Goal: Transaction & Acquisition: Purchase product/service

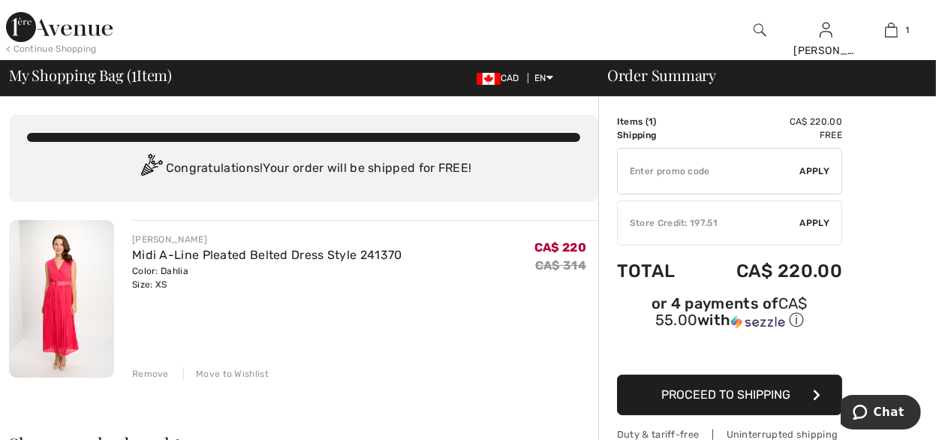
click at [48, 310] on img at bounding box center [61, 299] width 105 height 158
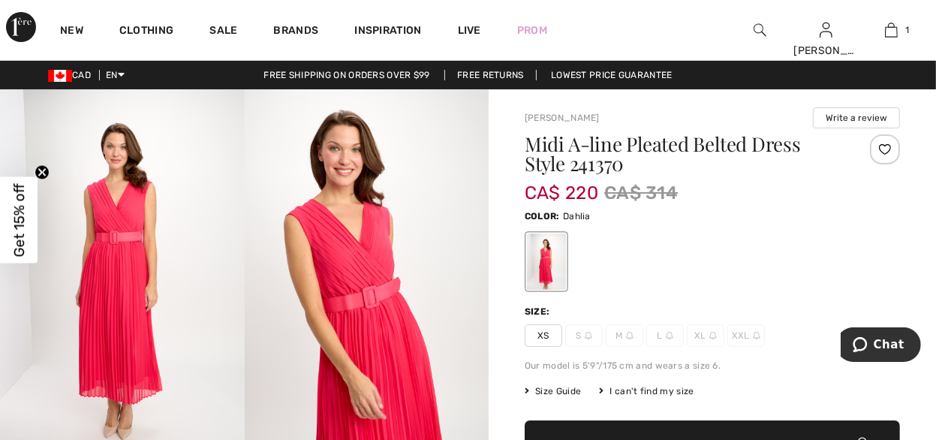
click at [376, 322] on img at bounding box center [367, 272] width 245 height 366
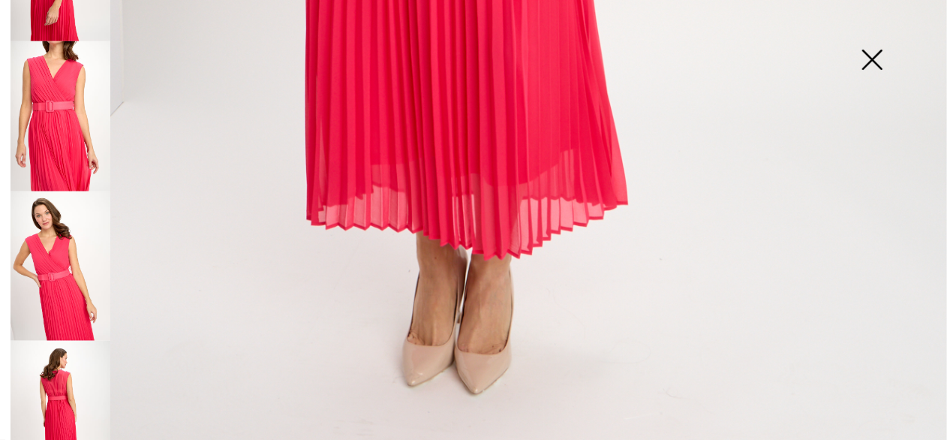
scroll to position [426, 0]
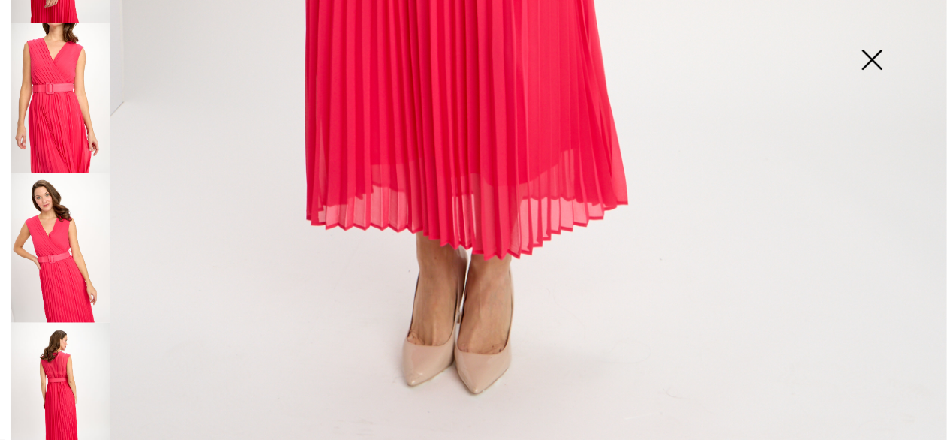
click at [58, 337] on img at bounding box center [61, 398] width 100 height 150
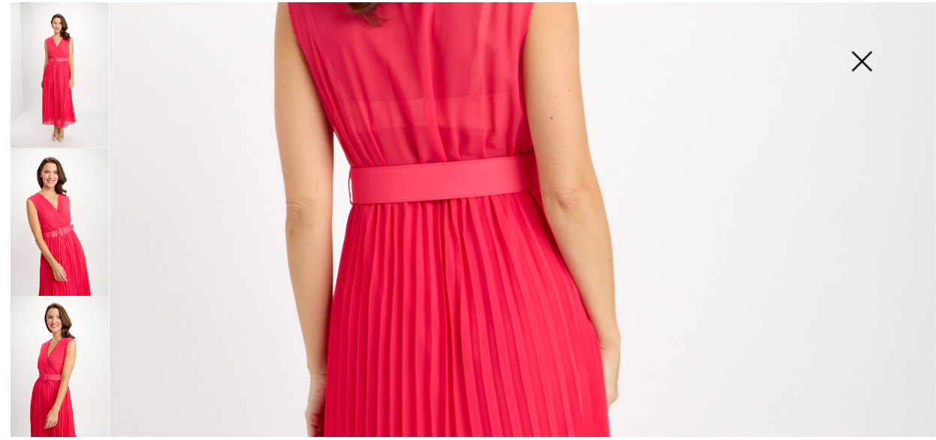
scroll to position [0, 0]
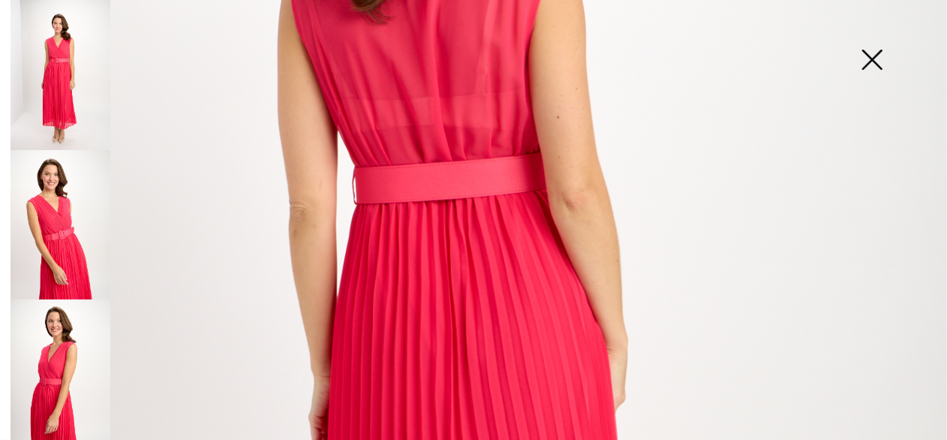
click at [883, 50] on img at bounding box center [872, 61] width 75 height 77
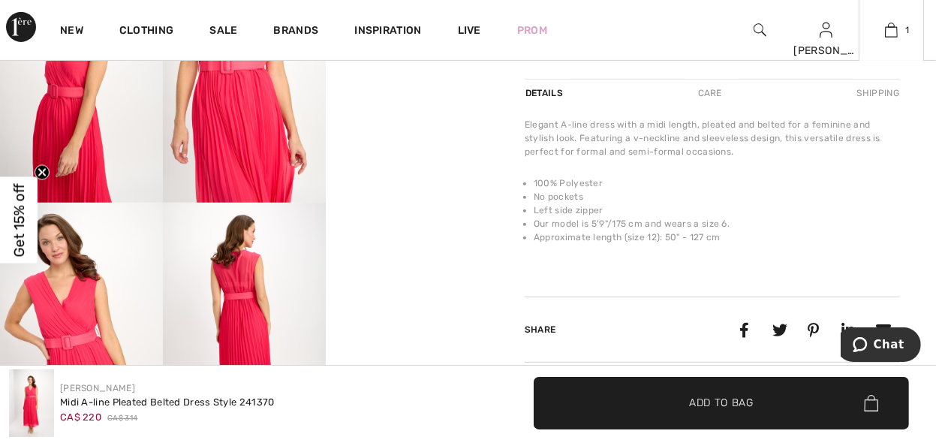
scroll to position [450, 0]
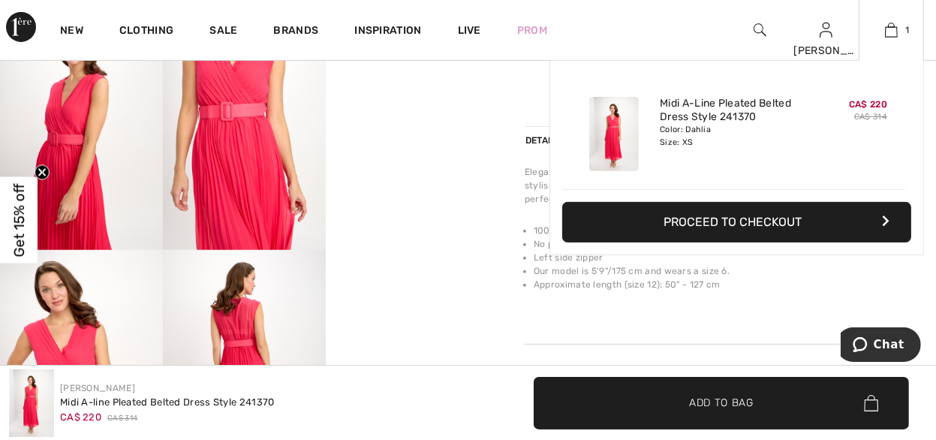
click at [703, 221] on button "Proceed to Checkout" at bounding box center [736, 222] width 349 height 41
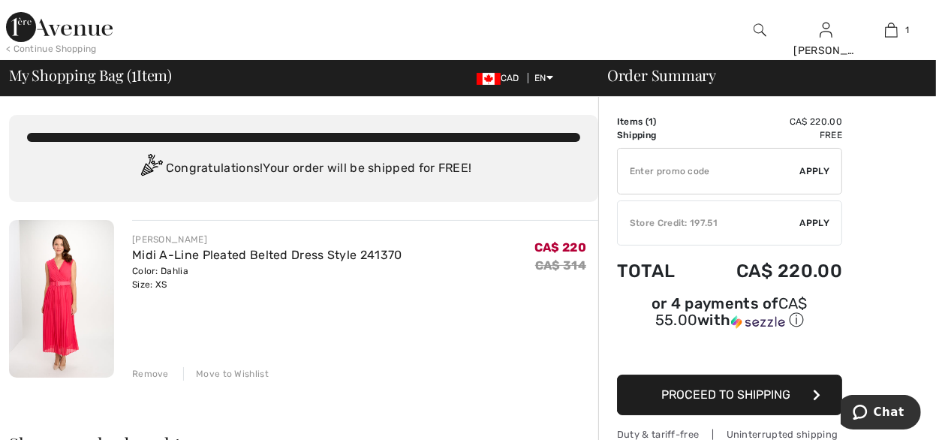
click at [718, 214] on div "✔ Store Credit: 197.51 Apply Remove" at bounding box center [729, 222] width 225 height 45
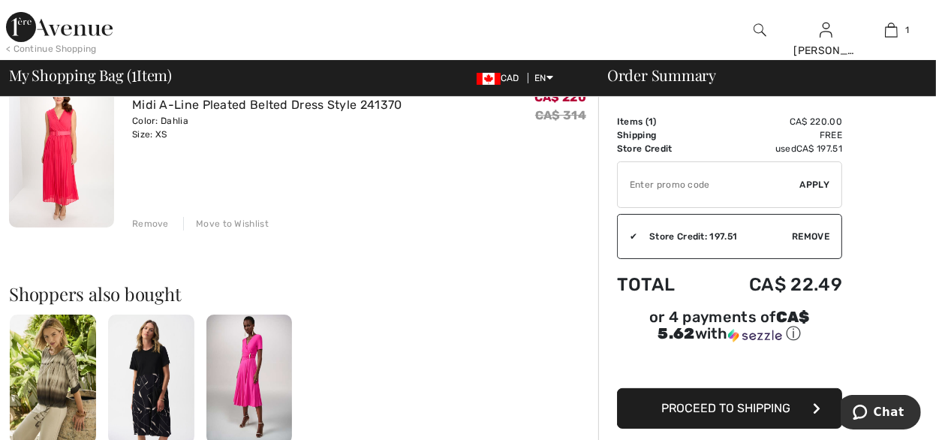
scroll to position [450, 0]
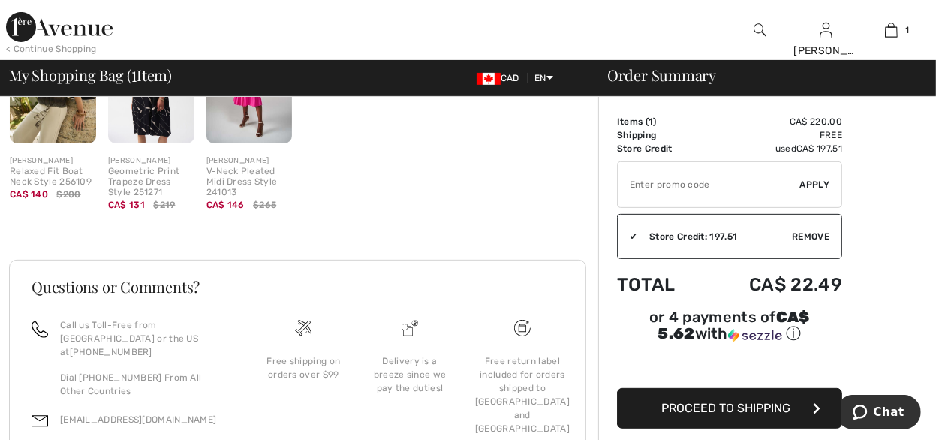
click at [703, 405] on span "Proceed to Shipping" at bounding box center [725, 408] width 129 height 14
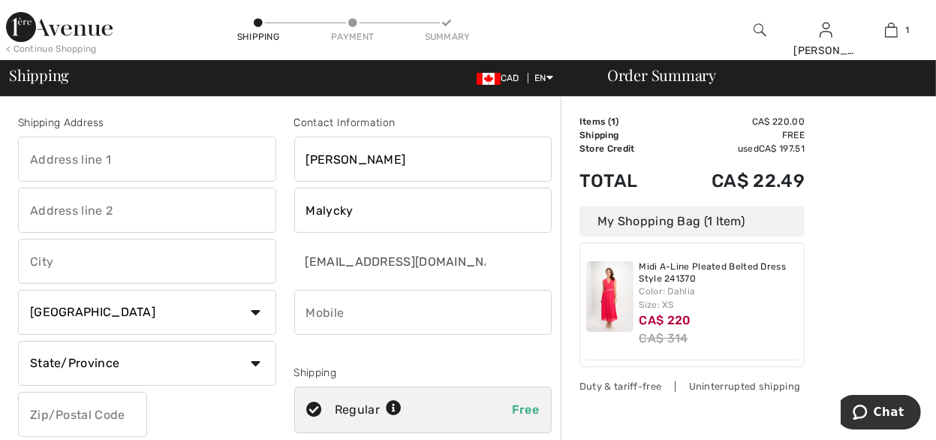
click at [111, 161] on input "text" at bounding box center [147, 159] width 258 height 45
type input "[STREET_ADDRESS]"
type input "[GEOGRAPHIC_DATA]"
select select "AB"
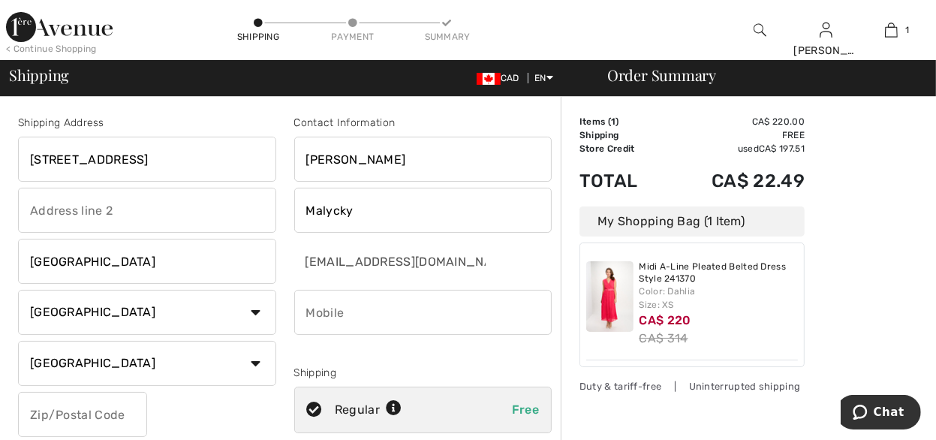
type input "T3G 3C3"
type input "4037030988"
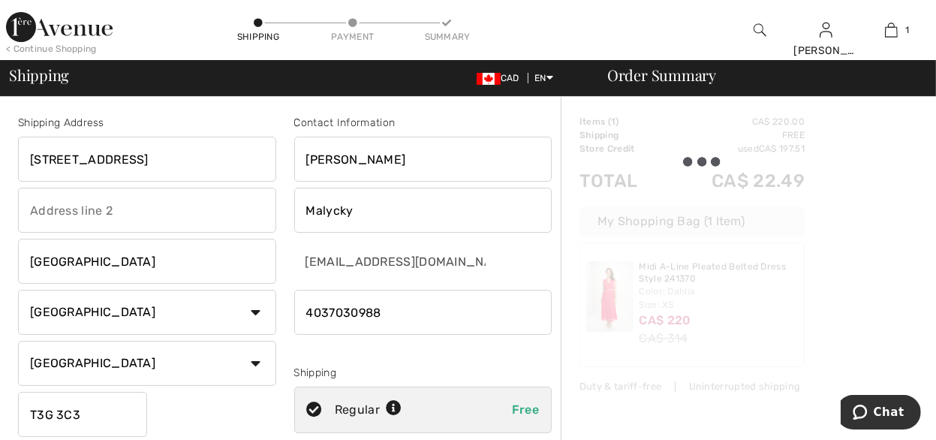
type input "T3G3C3"
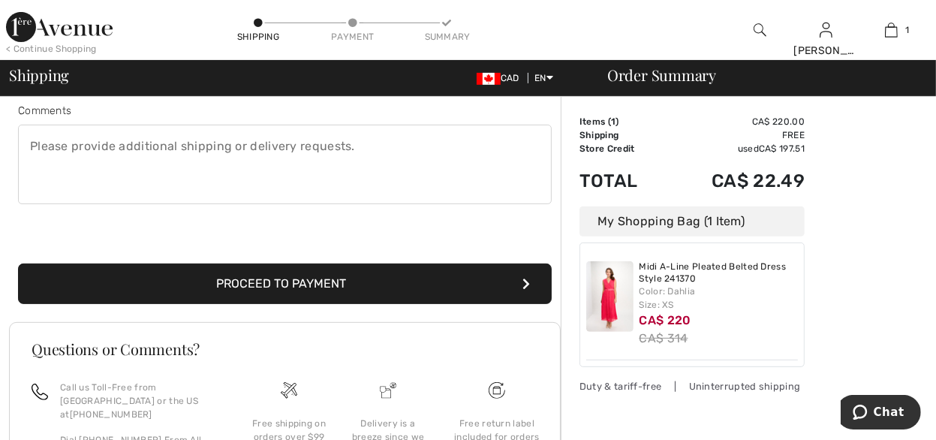
scroll to position [526, 0]
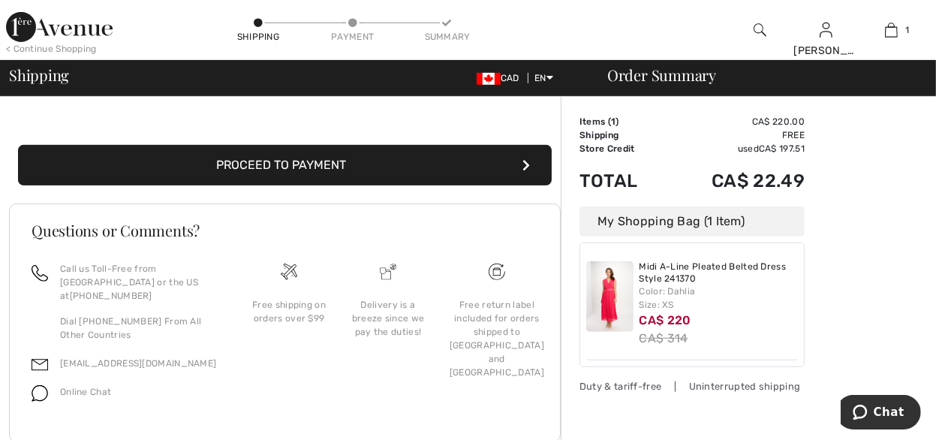
click at [306, 161] on button "Proceed to Payment" at bounding box center [285, 165] width 534 height 41
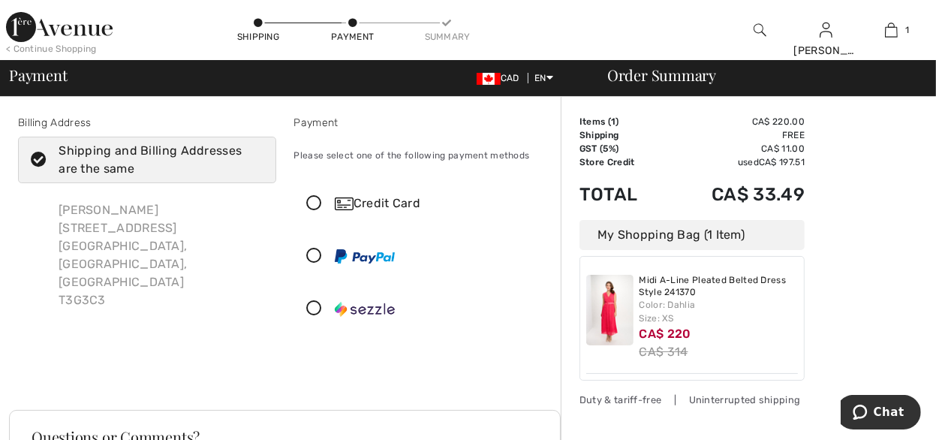
click at [372, 196] on div "Credit Card" at bounding box center [438, 203] width 206 height 18
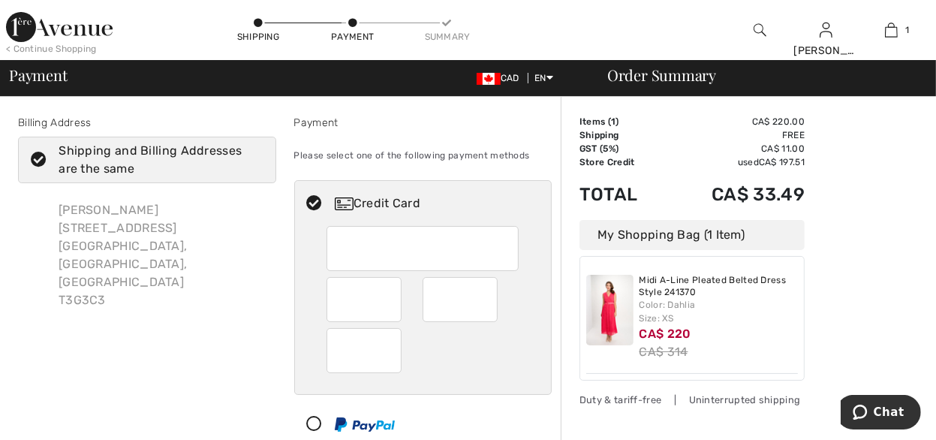
scroll to position [300, 0]
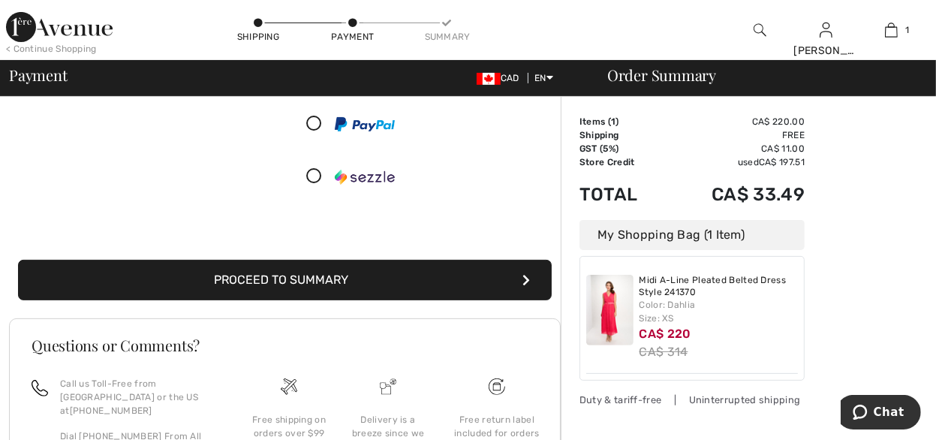
click at [384, 270] on button "Proceed to Summary" at bounding box center [285, 280] width 534 height 41
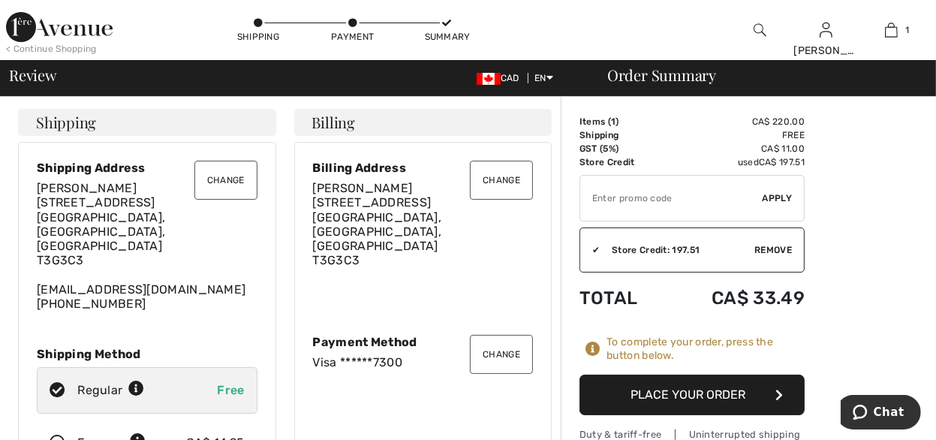
click at [694, 396] on button "Place Your Order" at bounding box center [692, 395] width 225 height 41
